Goal: Information Seeking & Learning: Learn about a topic

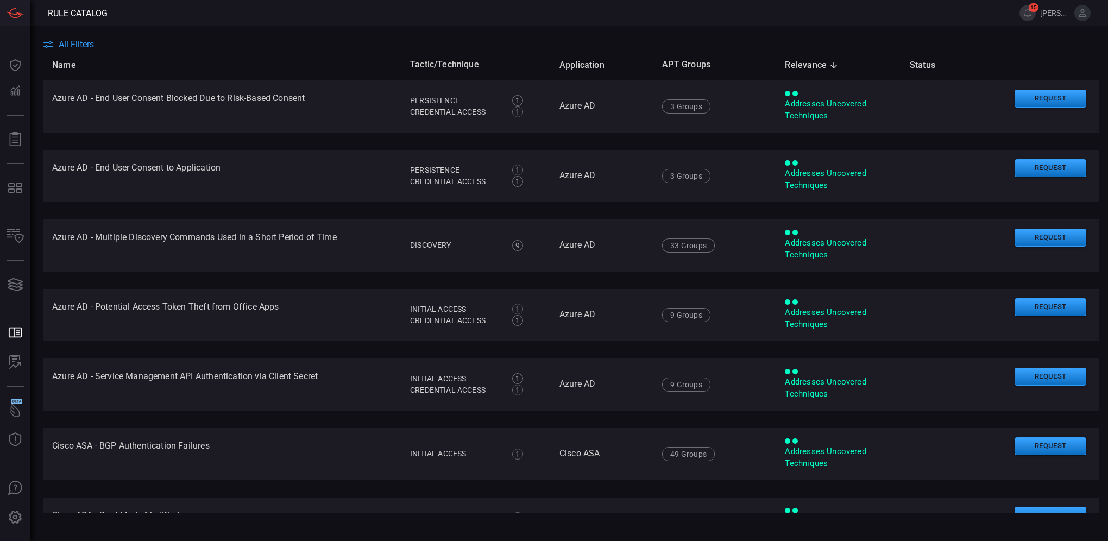
click at [87, 41] on span "All Filters" at bounding box center [76, 44] width 35 height 10
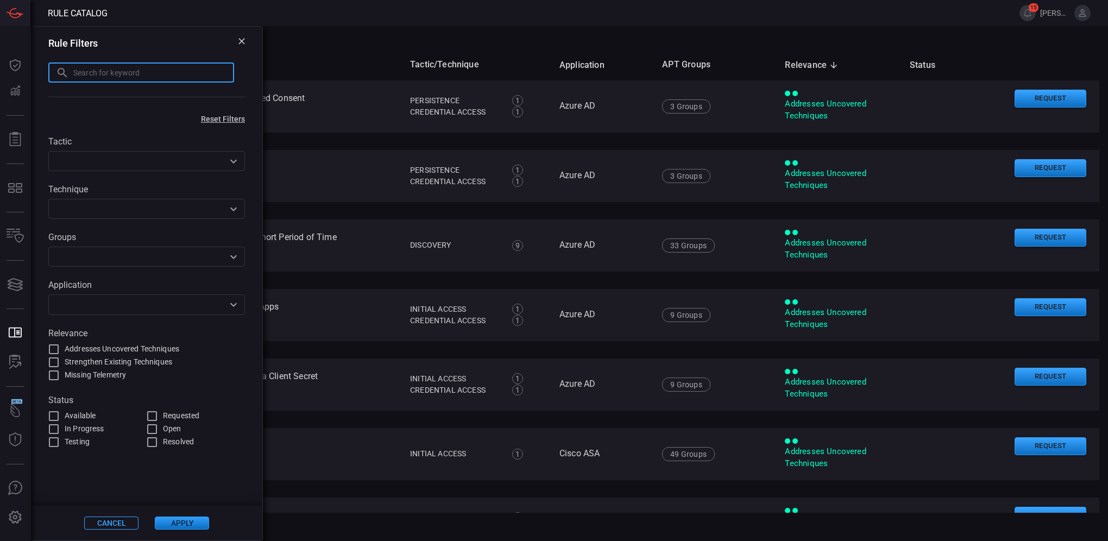
click at [97, 75] on input "text" at bounding box center [153, 72] width 161 height 20
type input "email monitoring or mailbox access"
click at [190, 526] on button "Apply" at bounding box center [182, 522] width 54 height 13
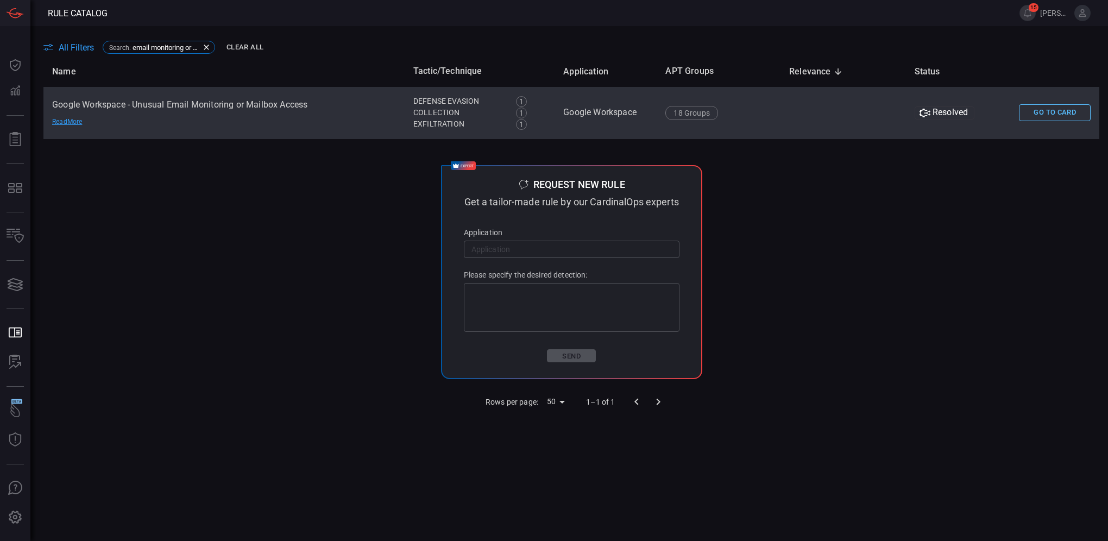
click at [1038, 115] on button "Go To Card" at bounding box center [1055, 112] width 72 height 17
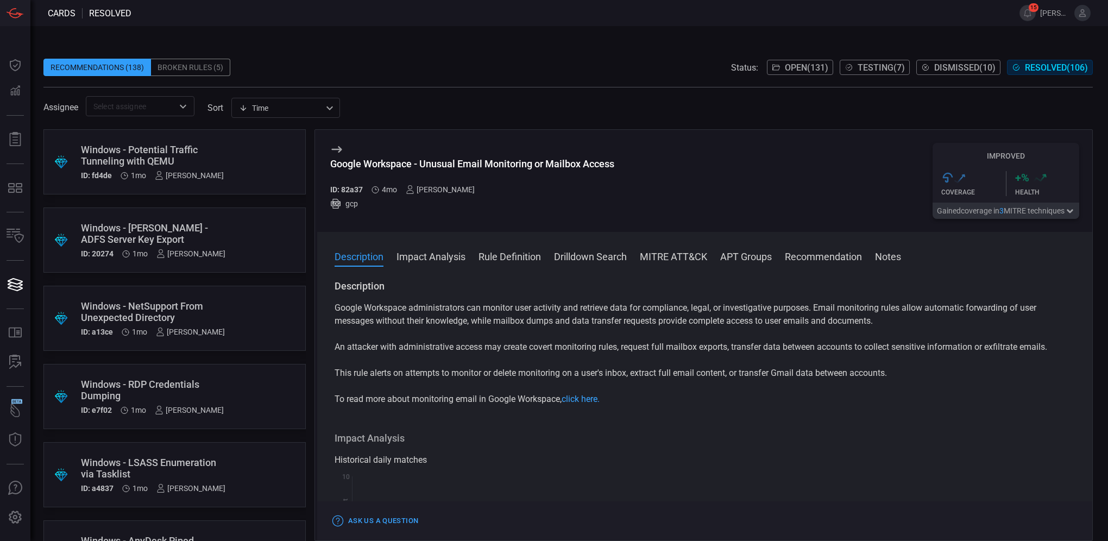
click at [408, 376] on p "This rule alerts on attempts to monitor or delete monitoring on a user's inbox,…" at bounding box center [704, 372] width 740 height 13
copy p "attempts"
click at [676, 252] on button "MITRE ATT&CK" at bounding box center [670, 255] width 67 height 13
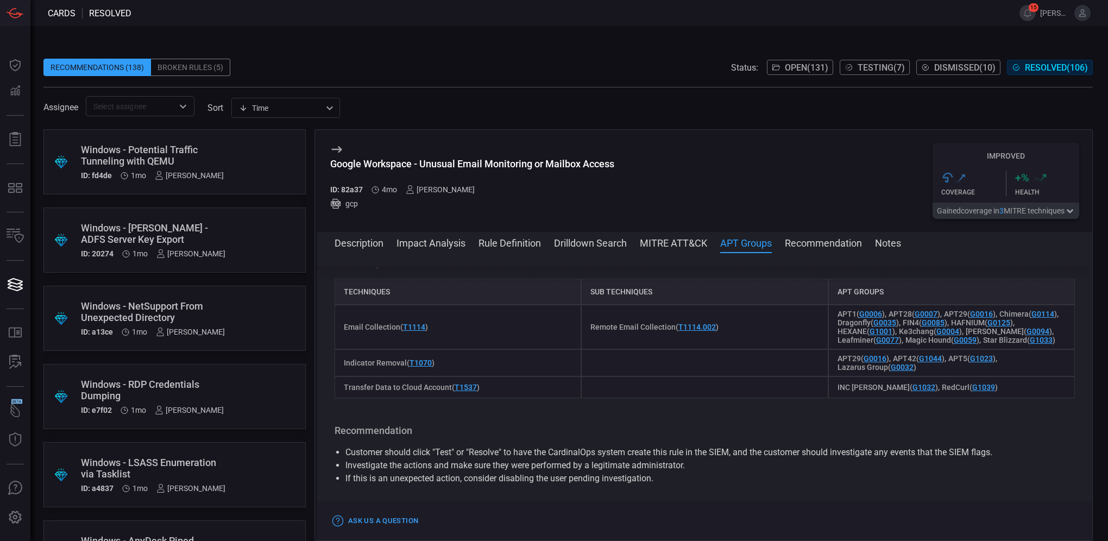
scroll to position [709, 0]
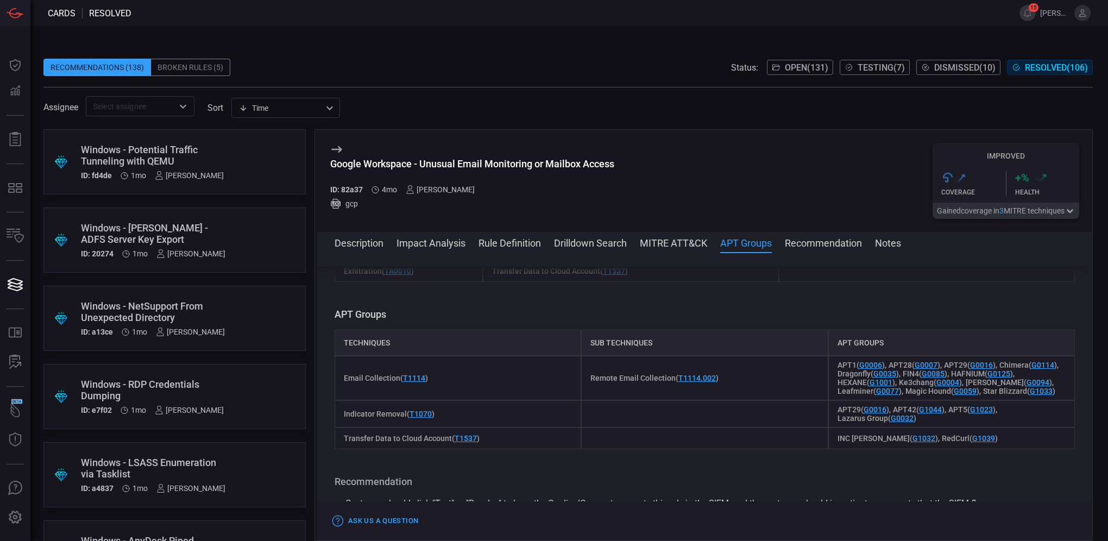
click at [360, 242] on button "Description" at bounding box center [358, 242] width 49 height 13
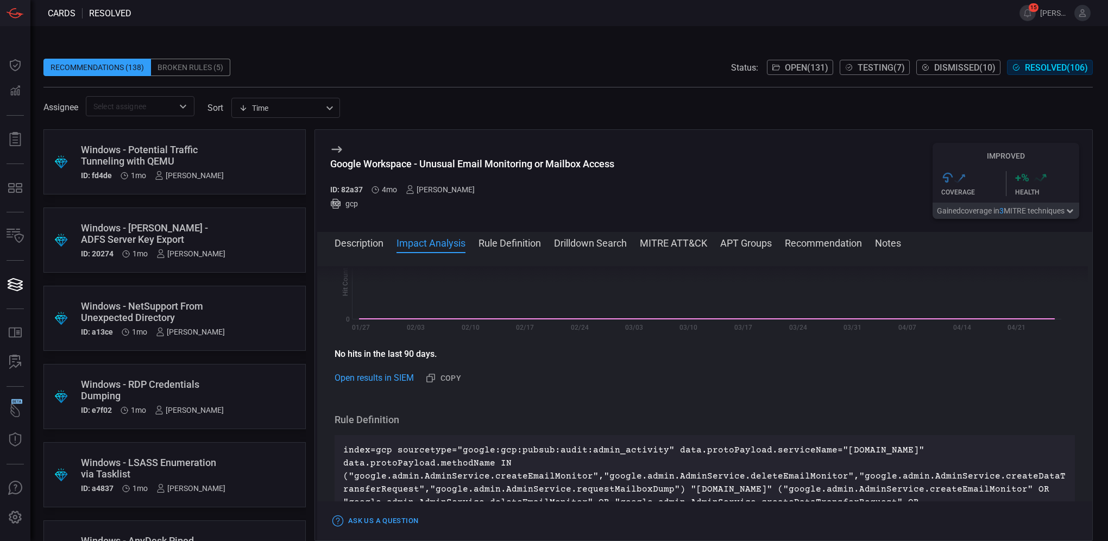
scroll to position [326, 0]
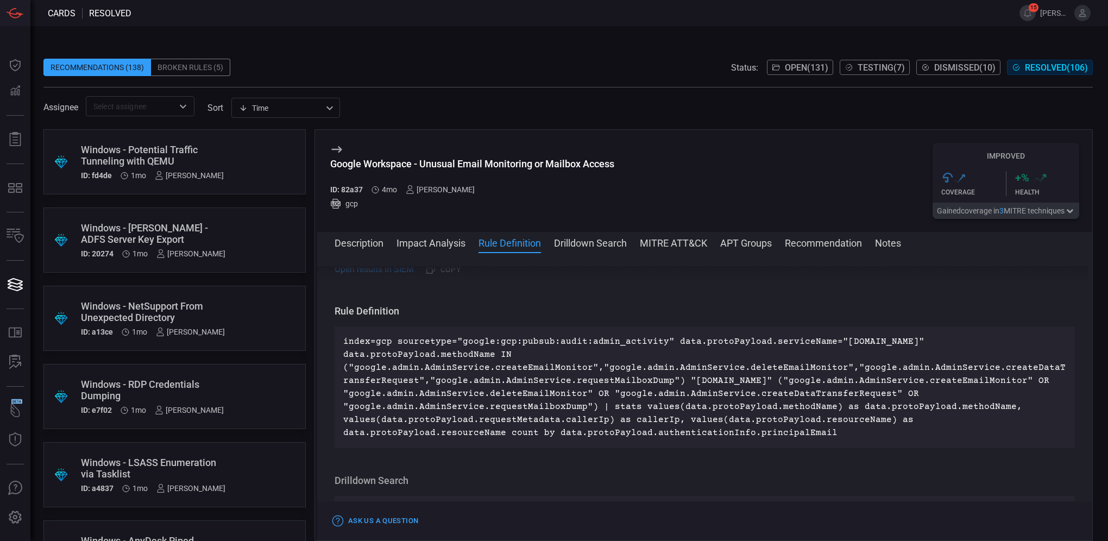
click at [678, 241] on button "MITRE ATT&CK" at bounding box center [673, 242] width 67 height 13
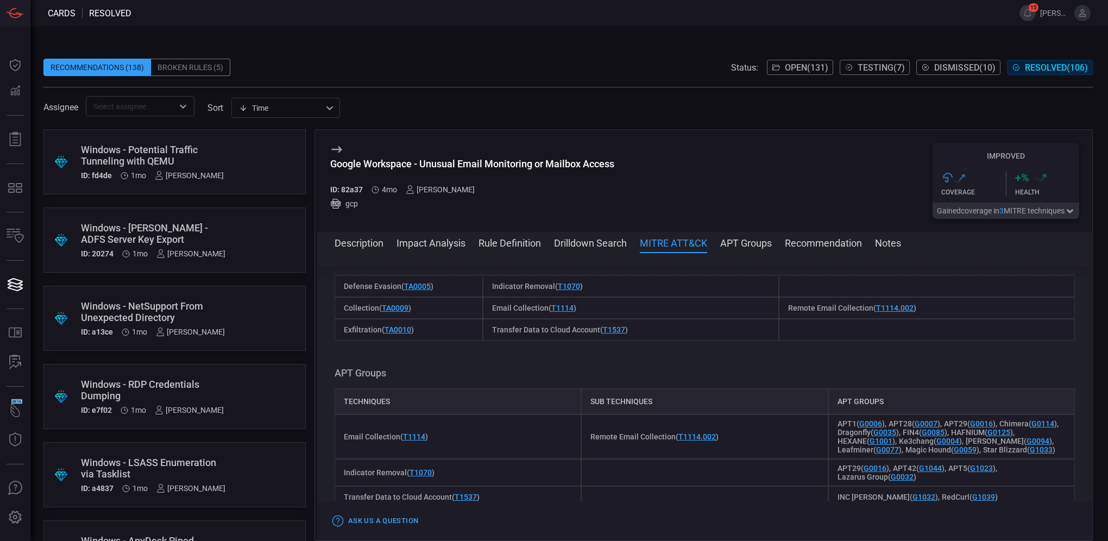
scroll to position [601, 0]
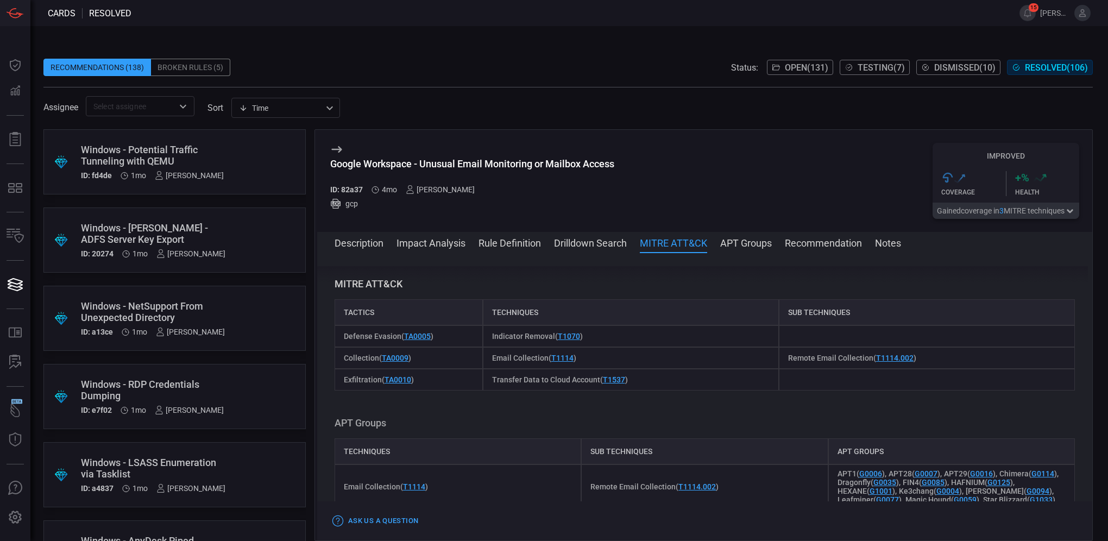
click at [368, 247] on button "Description" at bounding box center [358, 242] width 49 height 13
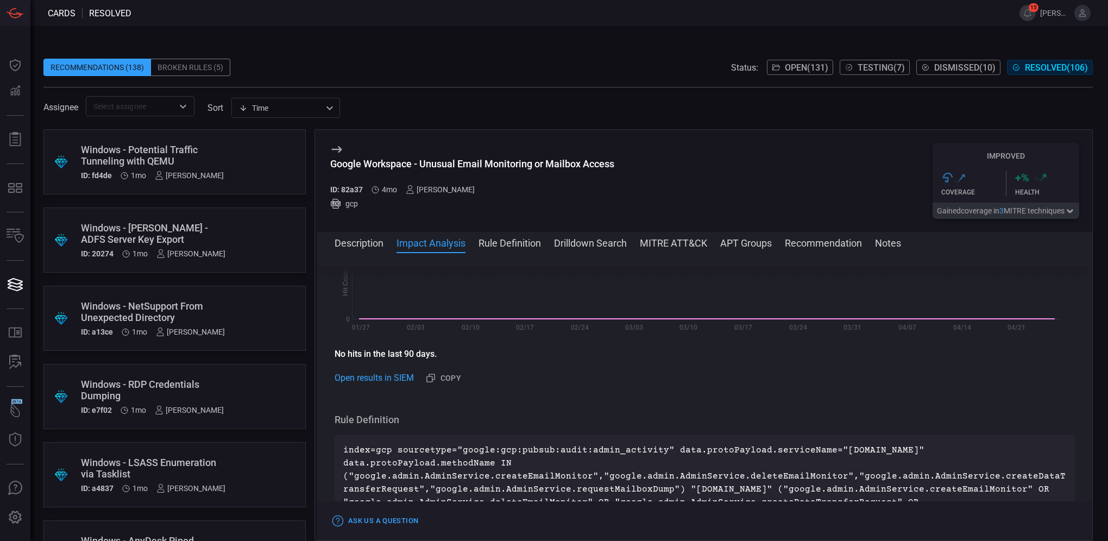
scroll to position [326, 0]
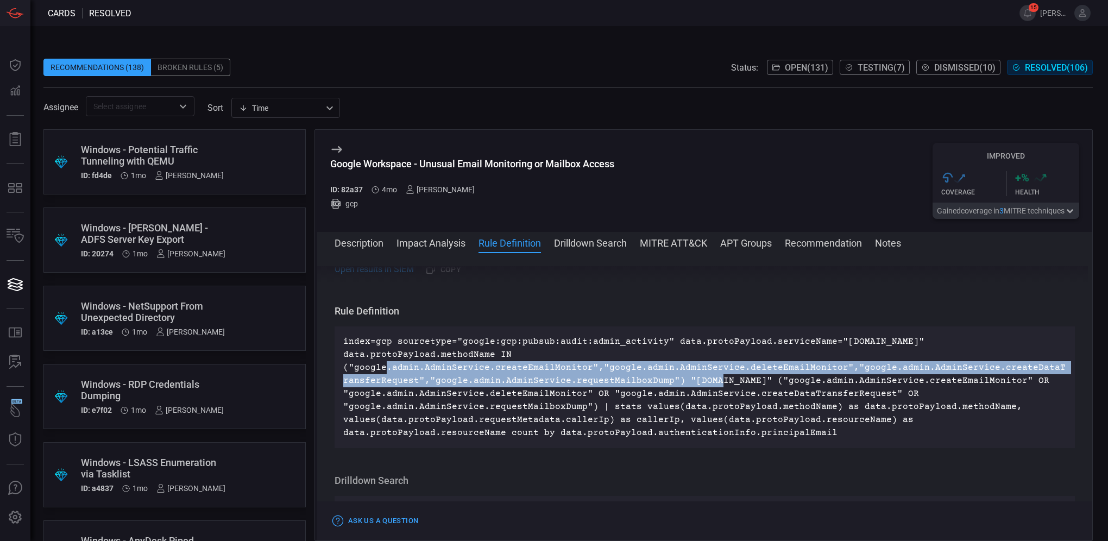
drag, startPoint x: 348, startPoint y: 368, endPoint x: 648, endPoint y: 381, distance: 300.6
click at [648, 381] on p "index=gcp sourcetype="google:gcp:pubsub:audit:admin_activity" data.protoPayload…" at bounding box center [704, 387] width 723 height 104
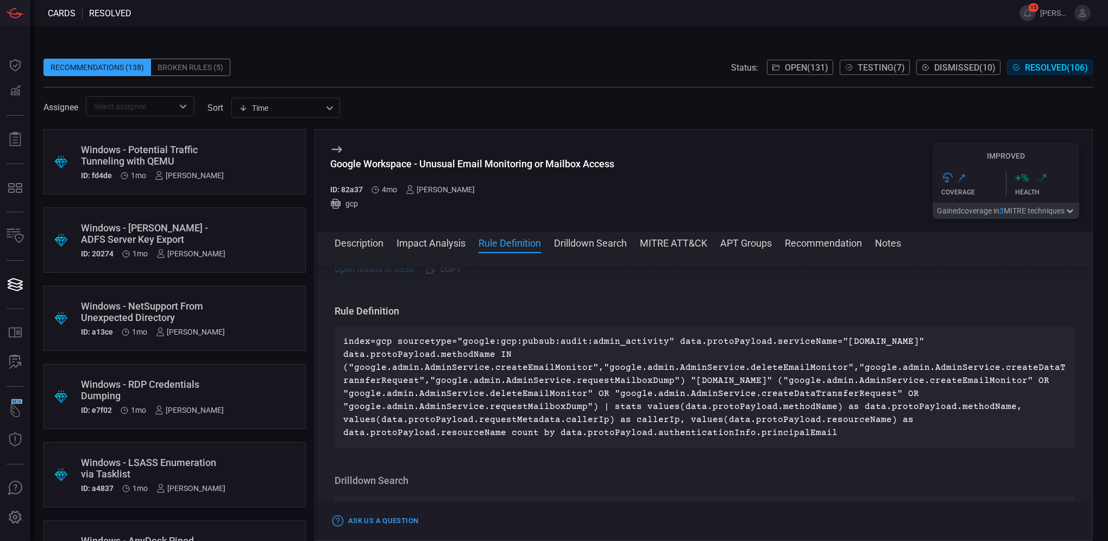
click at [489, 403] on p "index=gcp sourcetype="google:gcp:pubsub:audit:admin_activity" data.protoPayload…" at bounding box center [704, 387] width 723 height 104
drag, startPoint x: 483, startPoint y: 394, endPoint x: 578, endPoint y: 394, distance: 94.5
click at [578, 394] on p "index=gcp sourcetype="google:gcp:pubsub:audit:admin_activity" data.protoPayload…" at bounding box center [704, 387] width 723 height 104
drag, startPoint x: 578, startPoint y: 394, endPoint x: 568, endPoint y: 394, distance: 9.2
copy p "deleteEmailMonitor"
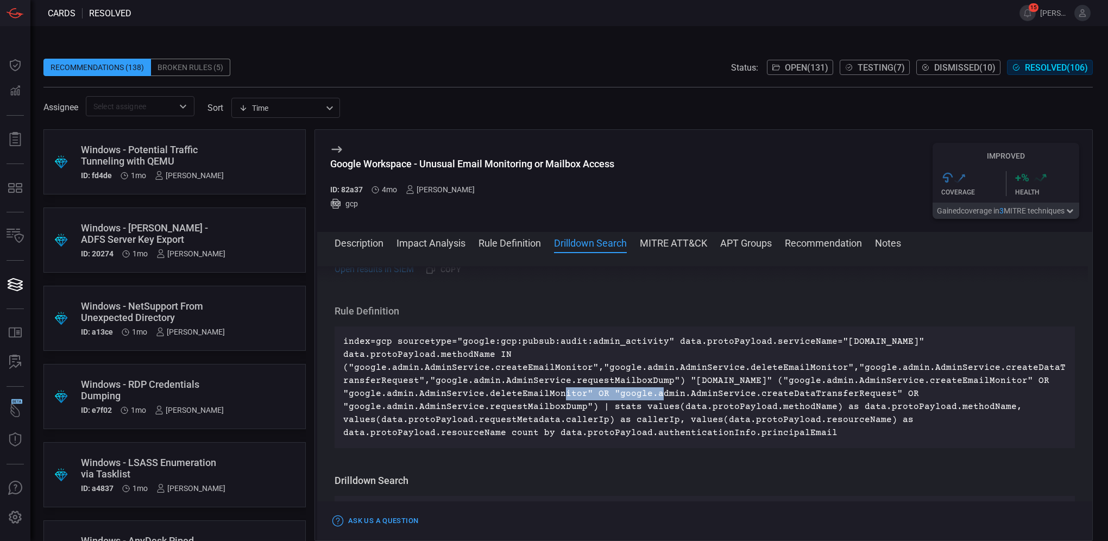
scroll to position [543, 0]
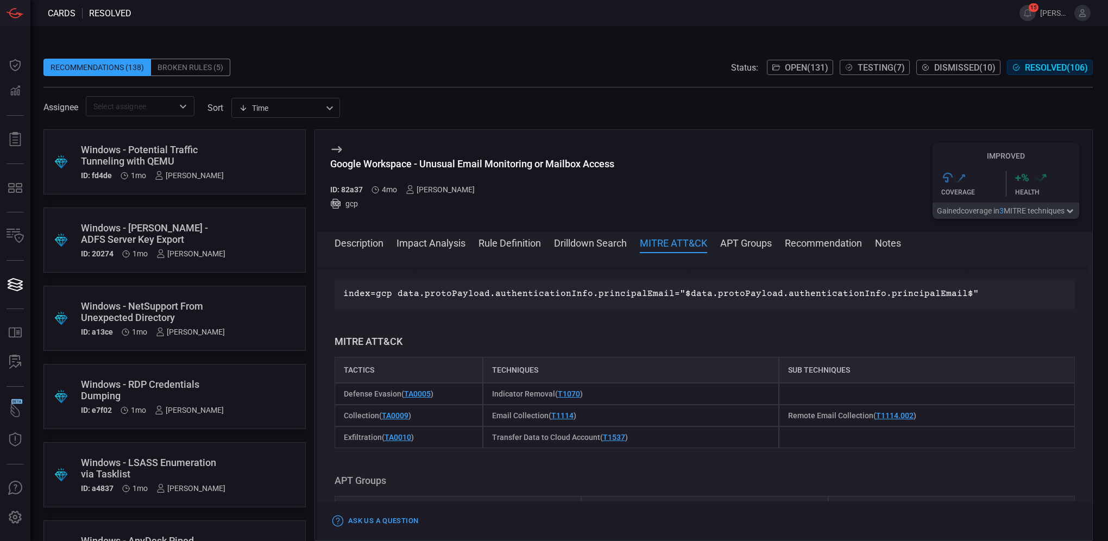
click at [358, 243] on button "Description" at bounding box center [358, 242] width 49 height 13
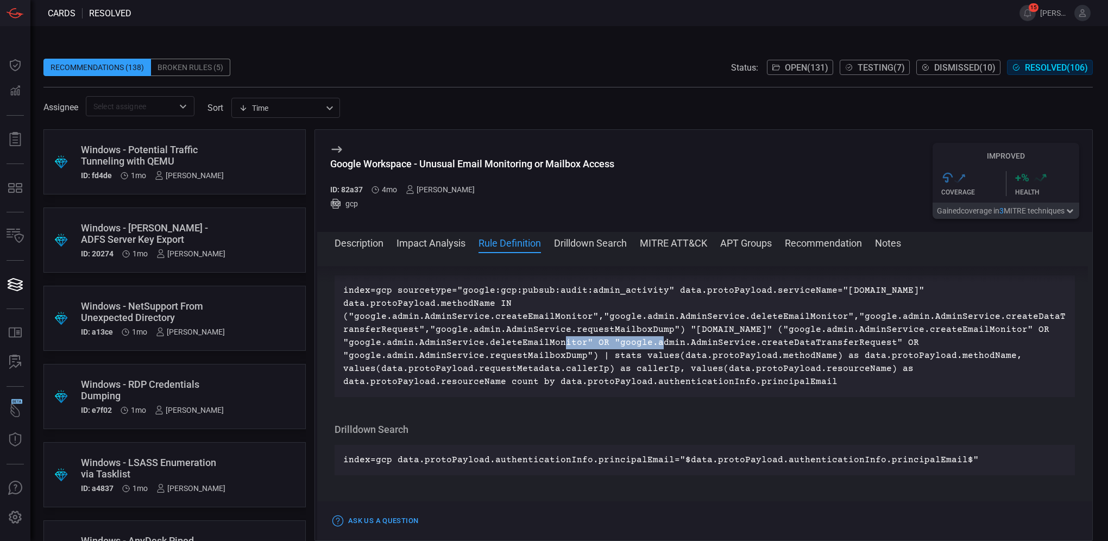
scroll to position [326, 0]
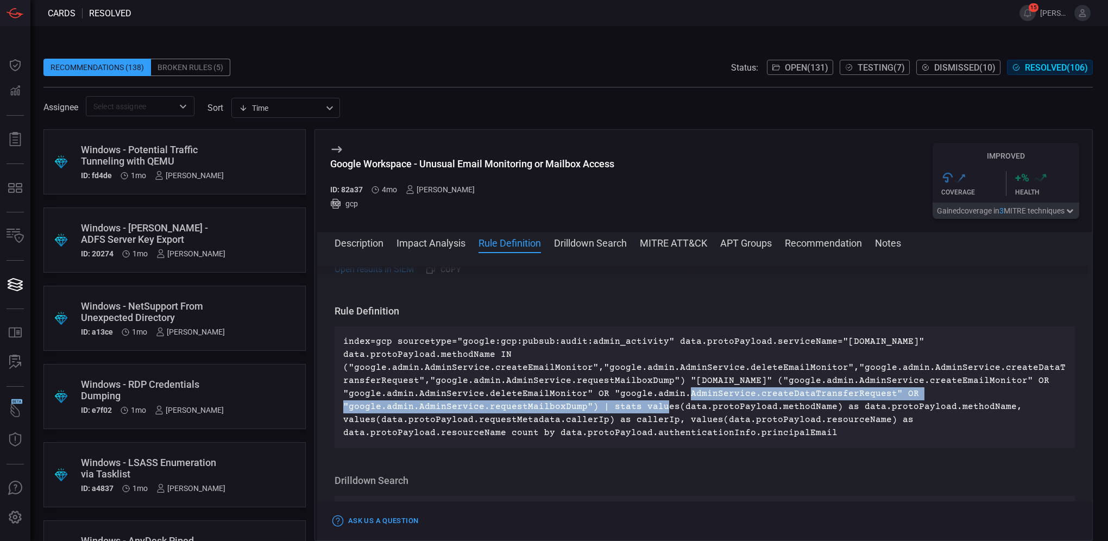
drag, startPoint x: 602, startPoint y: 393, endPoint x: 582, endPoint y: 408, distance: 25.2
click at [582, 408] on p "index=gcp sourcetype="google:gcp:pubsub:audit:admin_activity" data.protoPayload…" at bounding box center [704, 387] width 723 height 104
copy p ""google.admin.AdminService.createDataTransferRequest" OR "google.admin.AdminSer…"
